Goal: Information Seeking & Learning: Learn about a topic

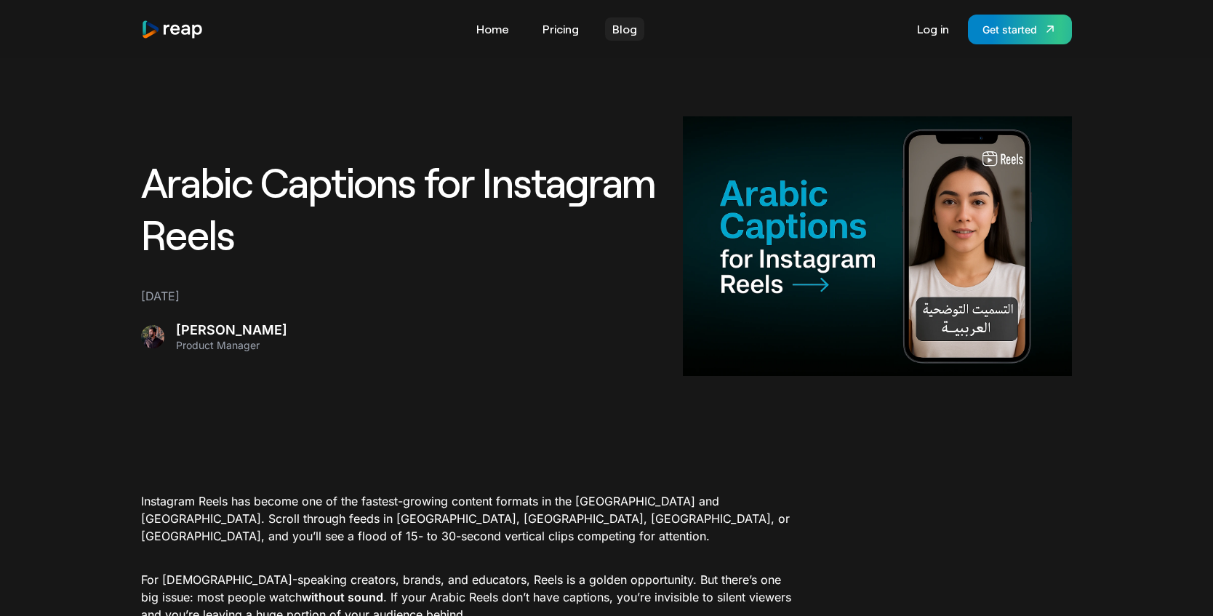
click at [625, 38] on link "Blog" at bounding box center [624, 28] width 39 height 23
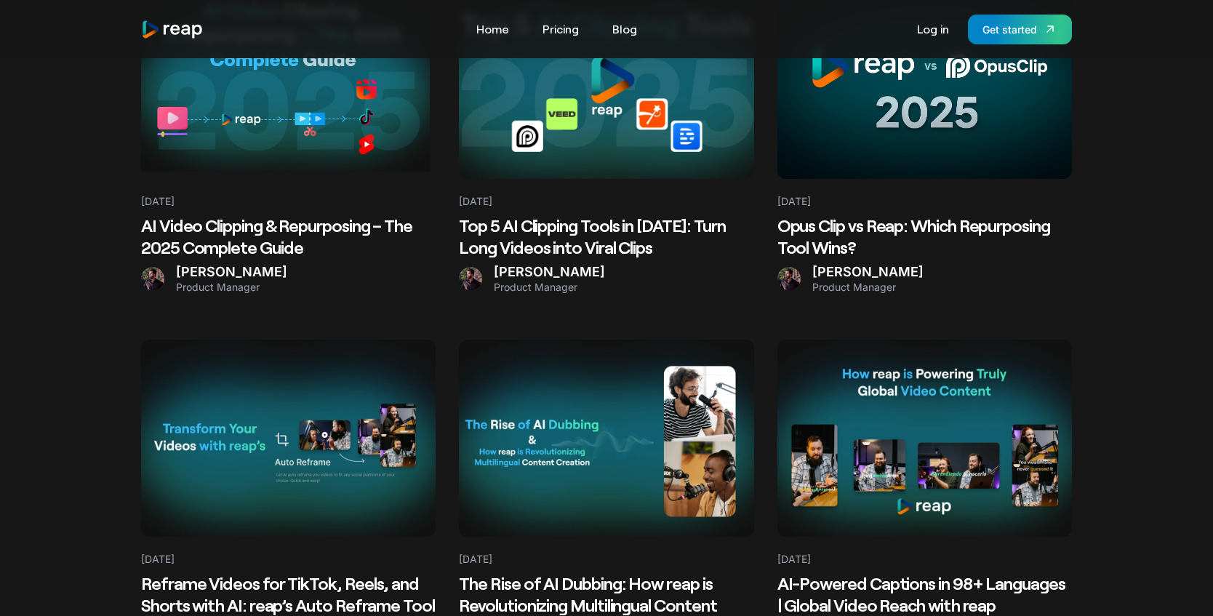
scroll to position [882, 0]
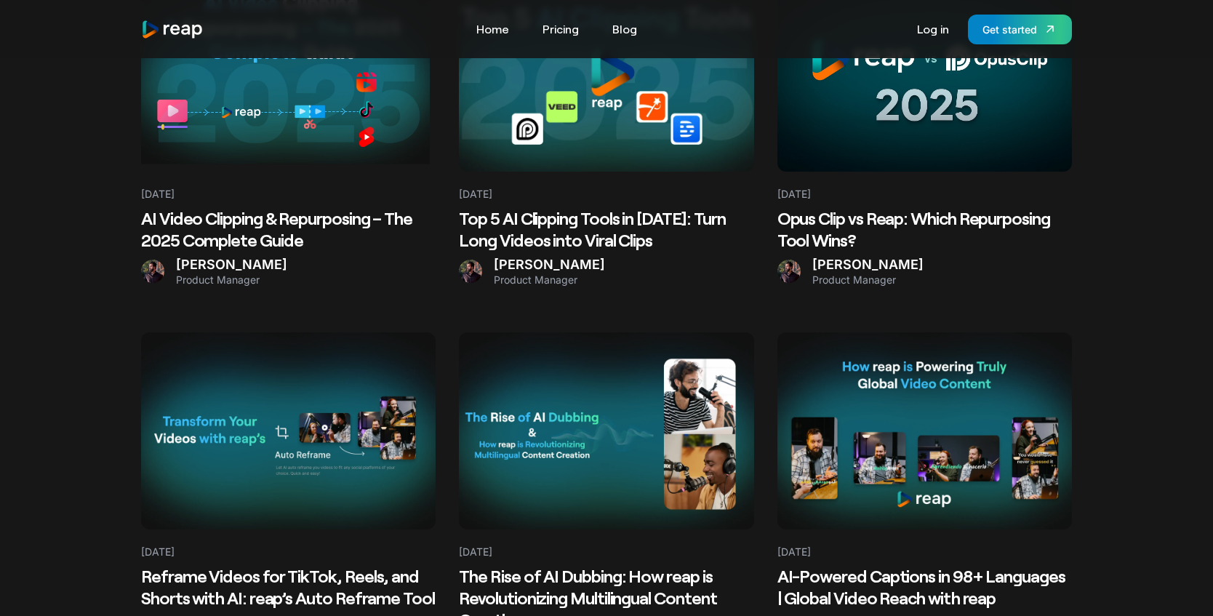
click at [559, 529] on div "[DATE]" at bounding box center [606, 544] width 294 height 30
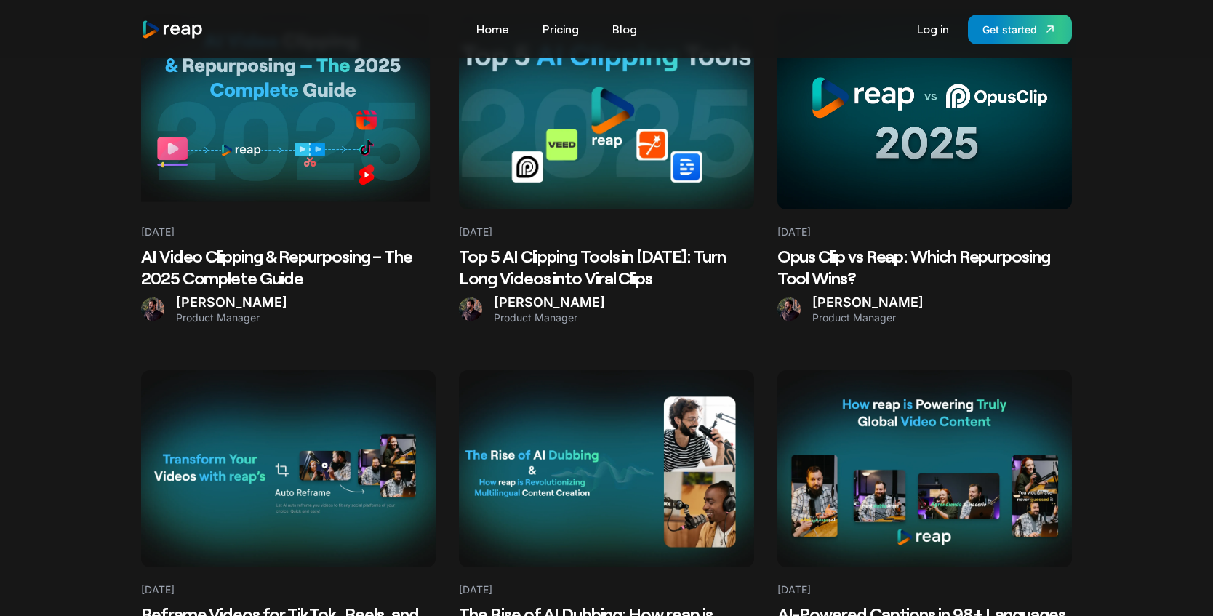
scroll to position [787, 0]
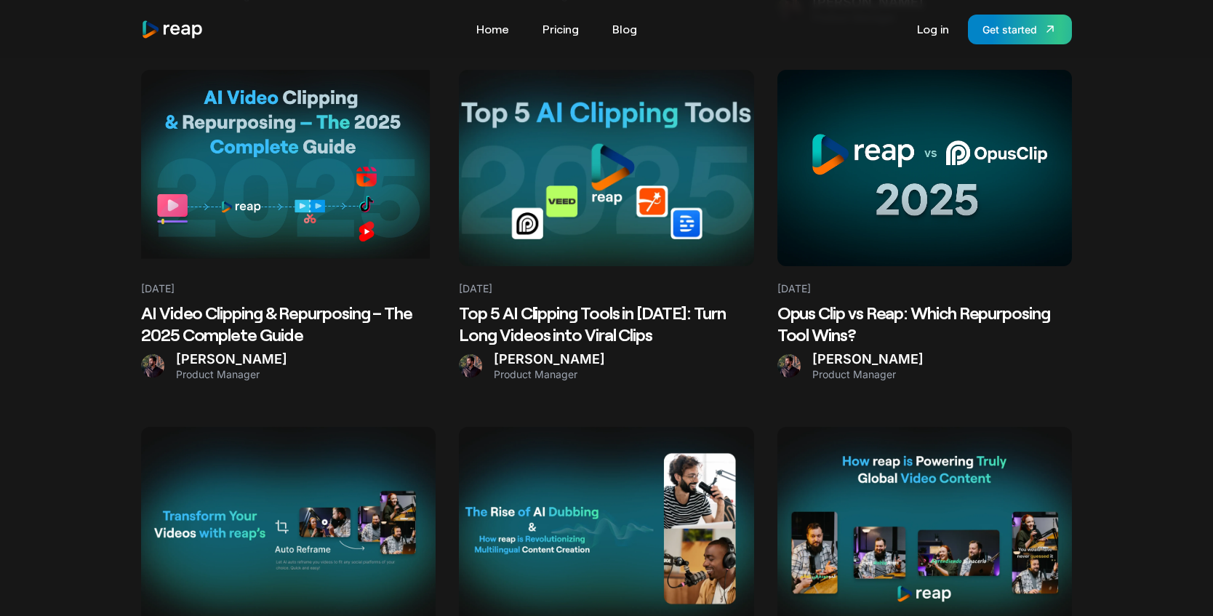
click at [844, 302] on h2 "Opus Clip vs Reap: Which Repurposing Tool Wins?" at bounding box center [924, 324] width 294 height 44
